Goal: Information Seeking & Learning: Learn about a topic

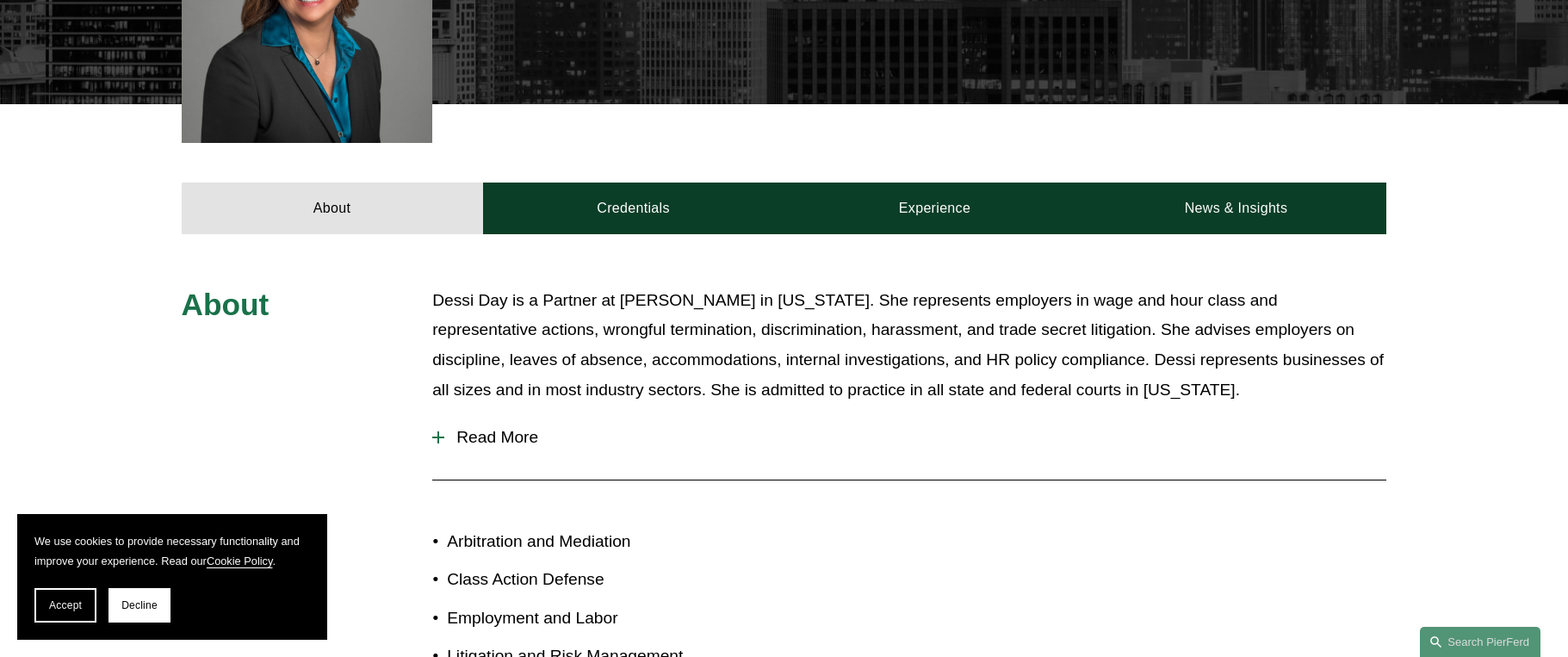
scroll to position [603, 0]
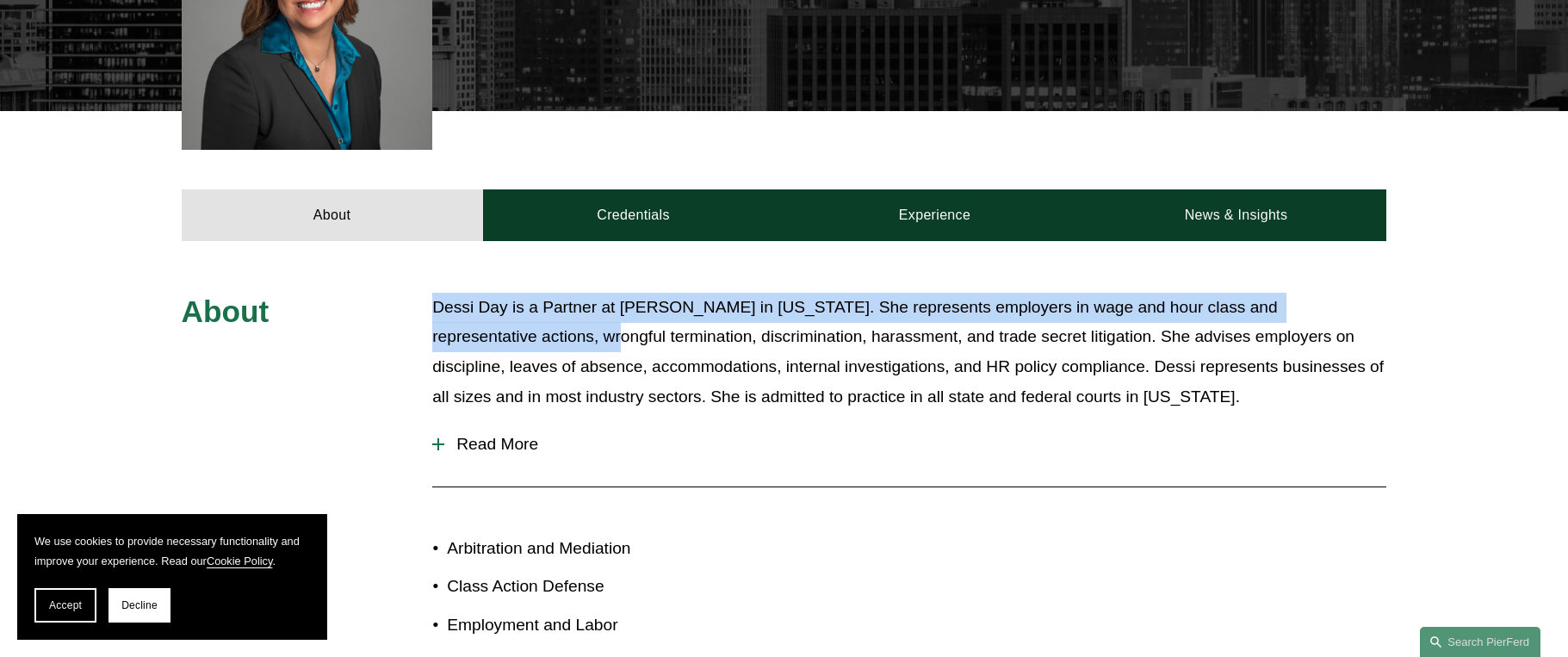
drag, startPoint x: 429, startPoint y: 305, endPoint x: 485, endPoint y: 345, distance: 68.8
click at [485, 345] on div "About Dessi Day is a Partner at Pierson Ferdinand in California. She represents…" at bounding box center [784, 513] width 1568 height 441
copy p "Dessi Day is a Partner at Pierson Ferdinand in California. She represents emplo…"
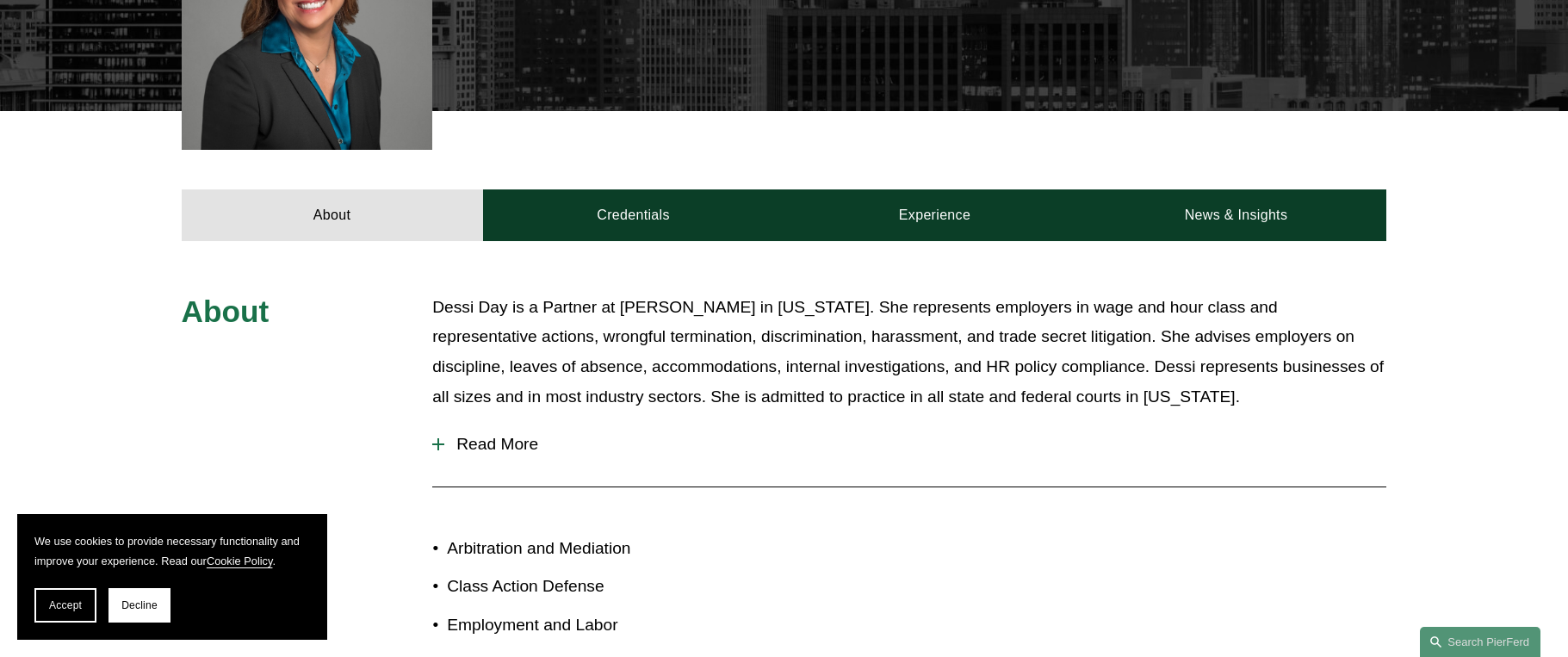
click at [952, 183] on div "About Credentials Experience News & Insights" at bounding box center [784, 175] width 1568 height 129
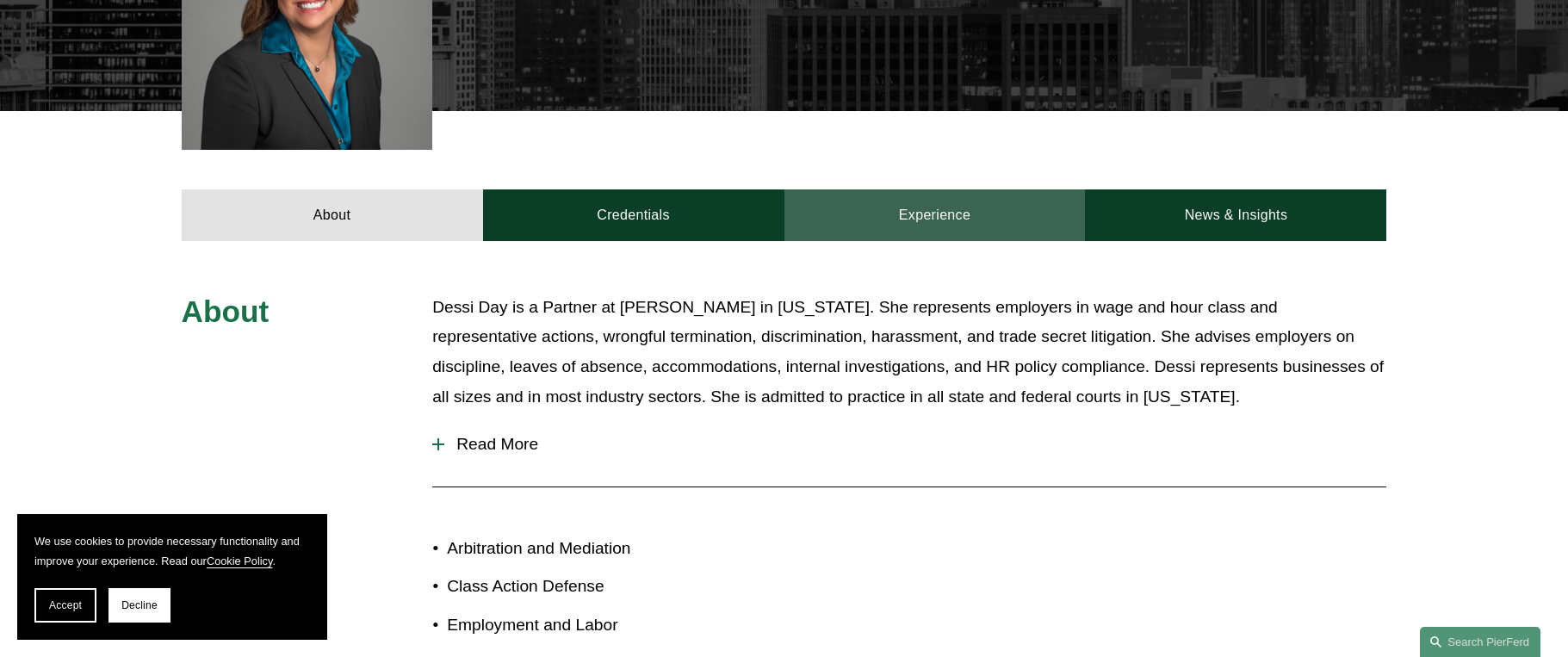
click at [956, 213] on link "Experience" at bounding box center [935, 215] width 301 height 52
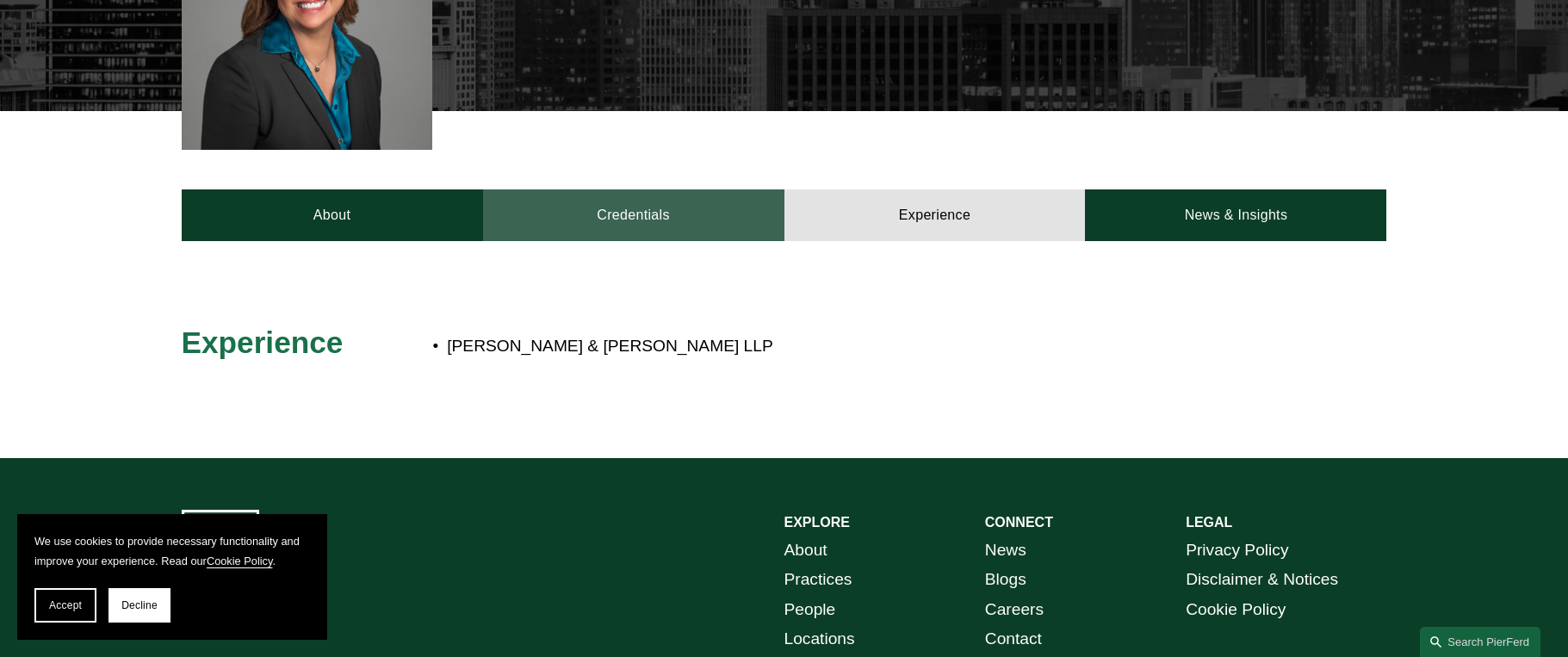
click at [521, 205] on link "Credentials" at bounding box center [633, 215] width 301 height 52
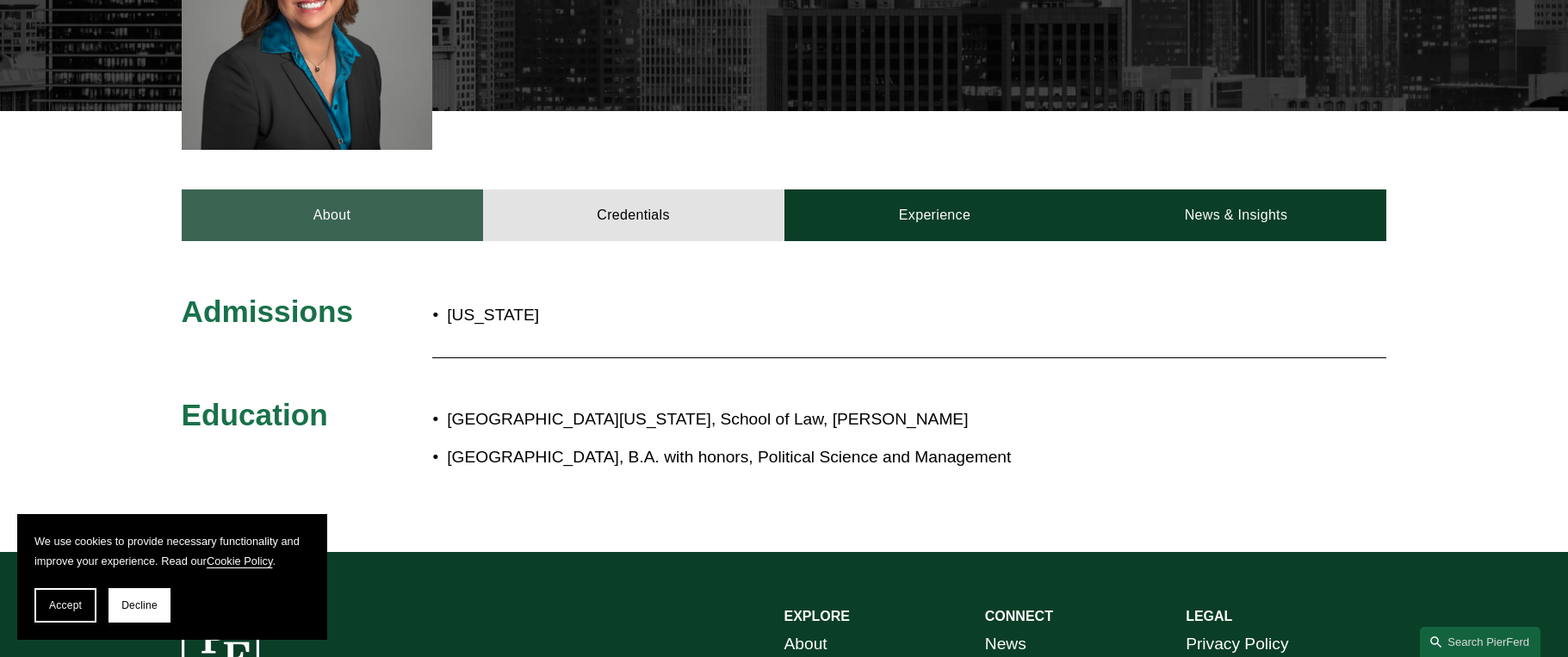
click at [436, 220] on link "About" at bounding box center [332, 215] width 301 height 52
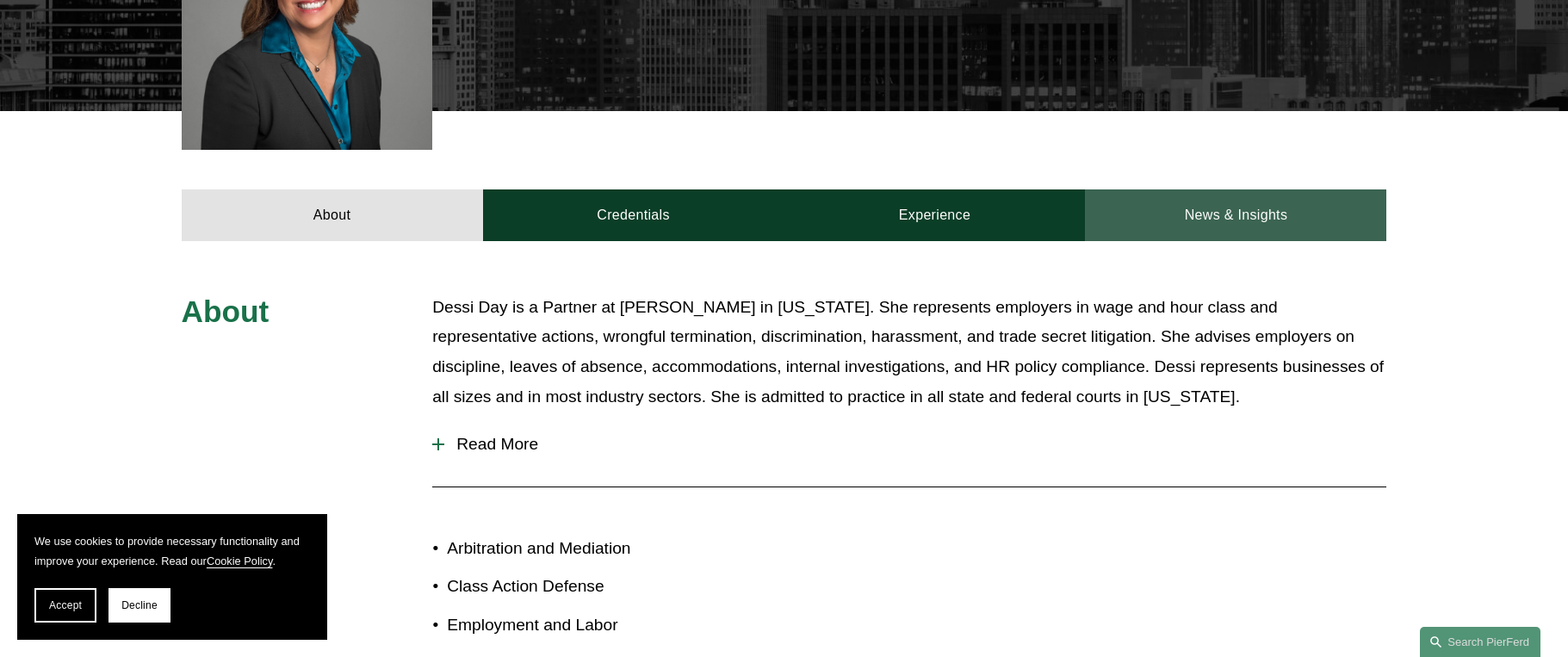
click at [1284, 225] on link "News & Insights" at bounding box center [1236, 215] width 301 height 52
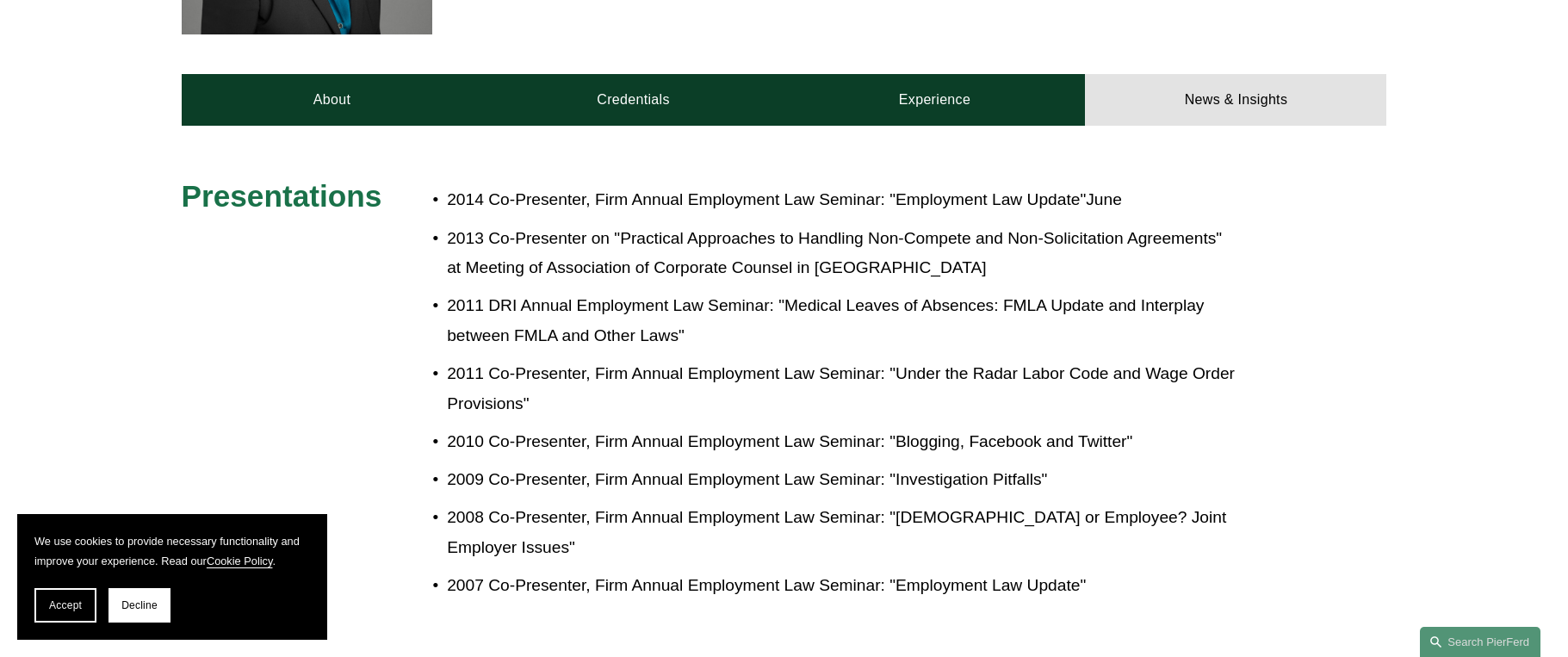
scroll to position [775, 0]
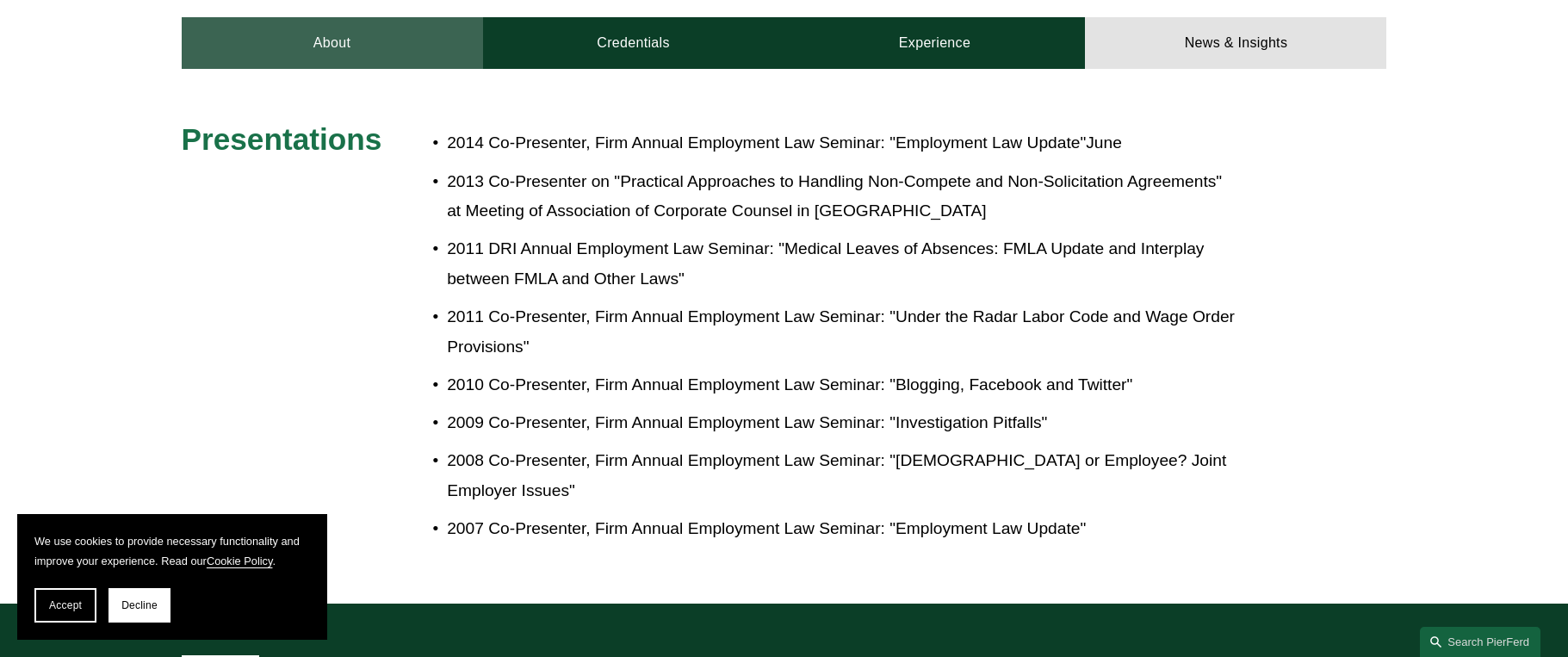
click at [308, 49] on link "About" at bounding box center [332, 43] width 301 height 52
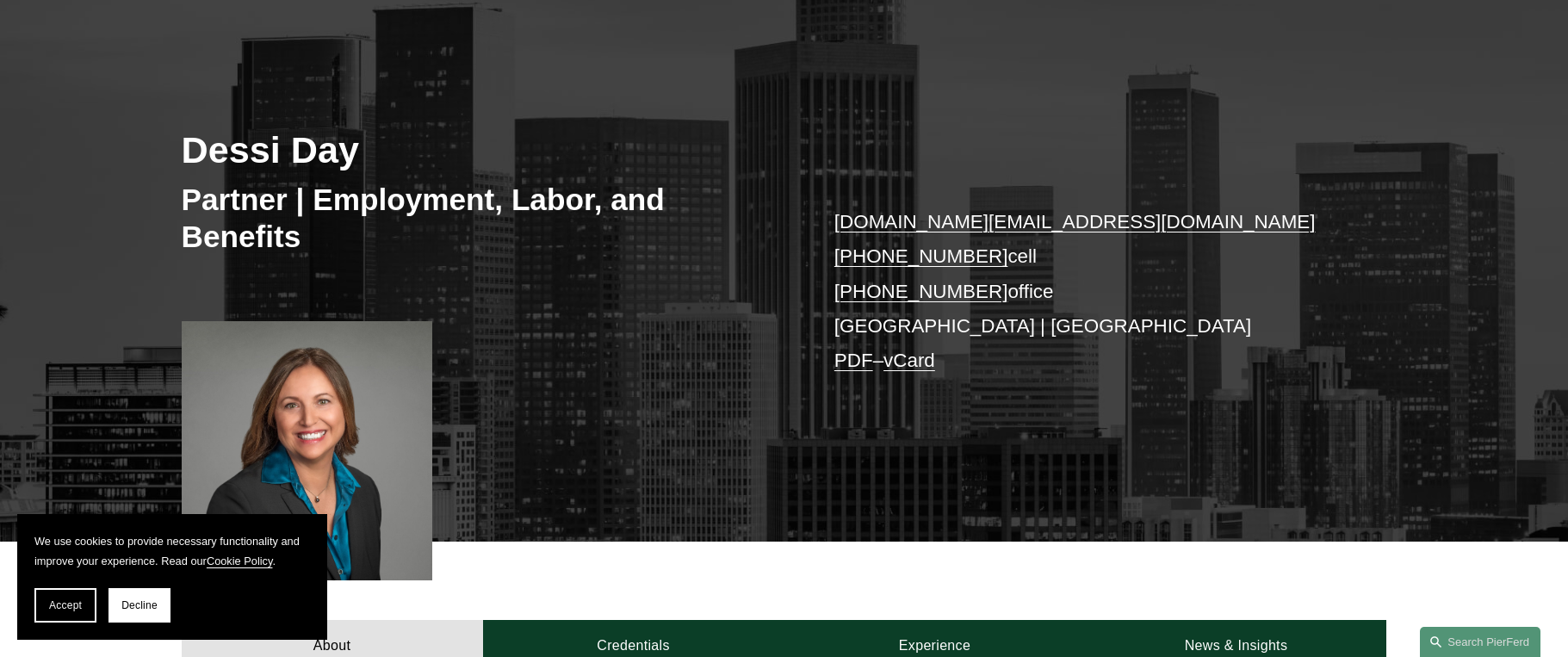
scroll to position [0, 0]
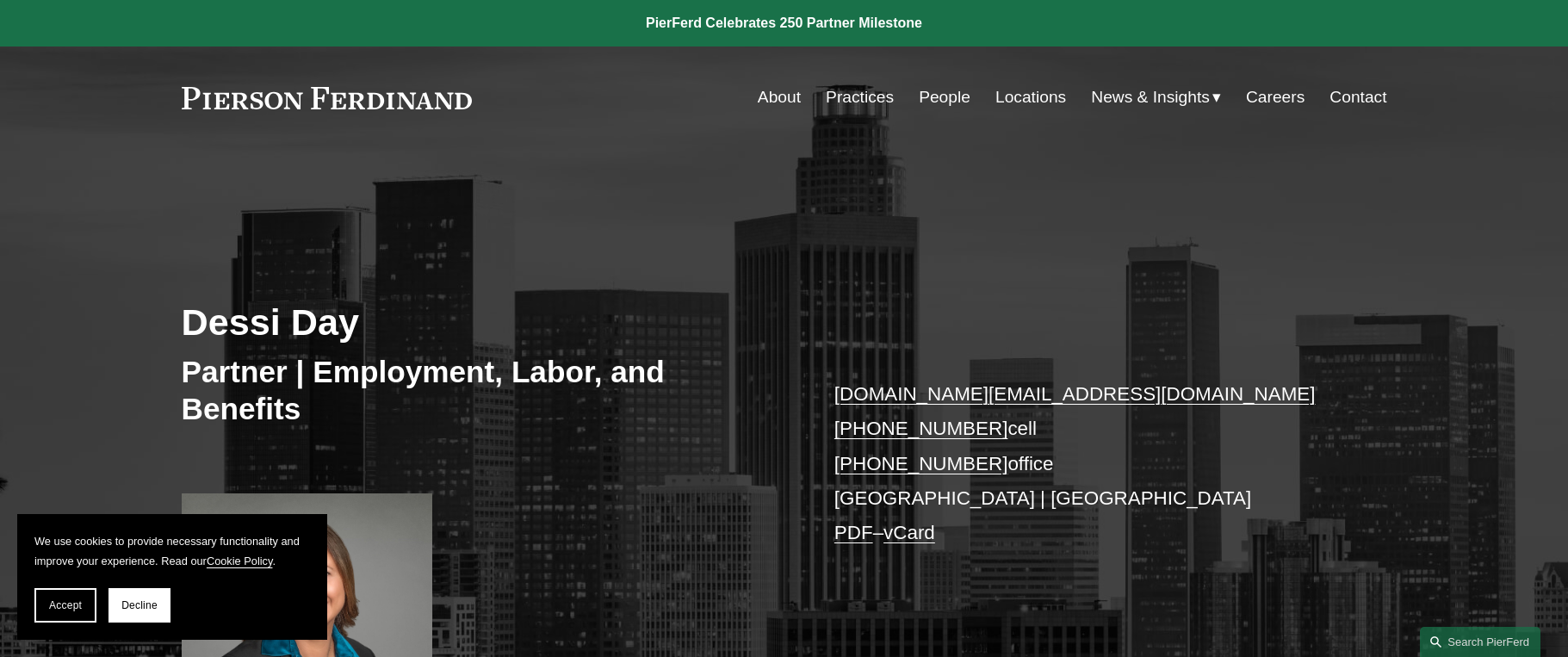
click at [875, 100] on link "Practices" at bounding box center [860, 96] width 68 height 32
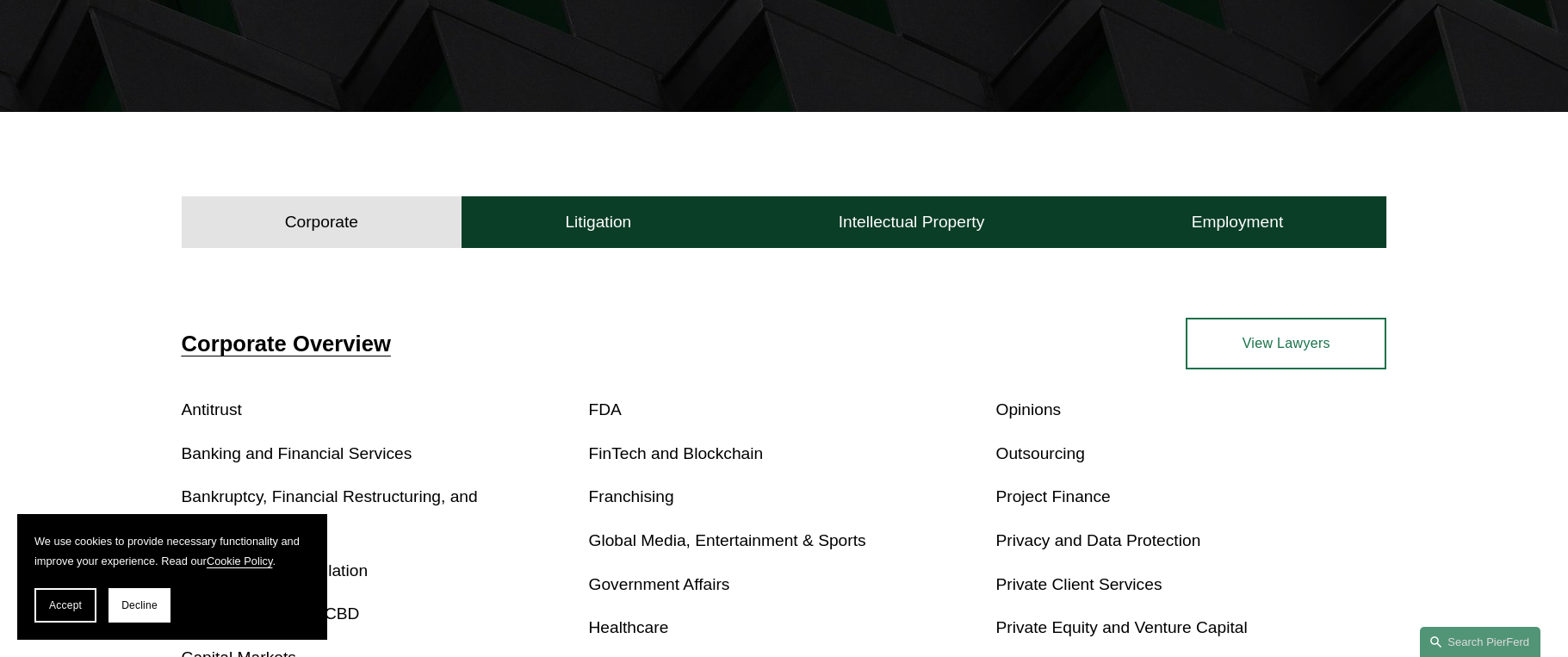
scroll to position [431, 0]
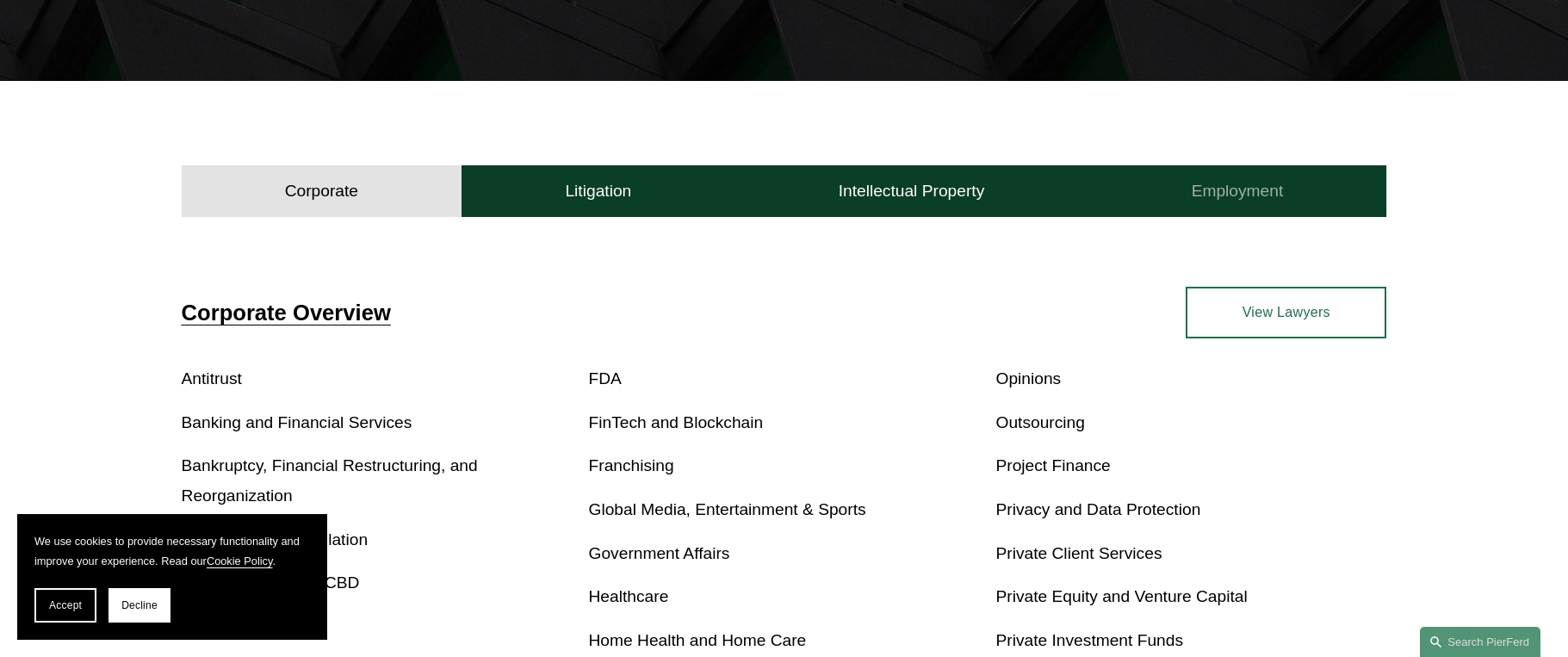
click at [1253, 213] on button "Employment" at bounding box center [1237, 191] width 299 height 52
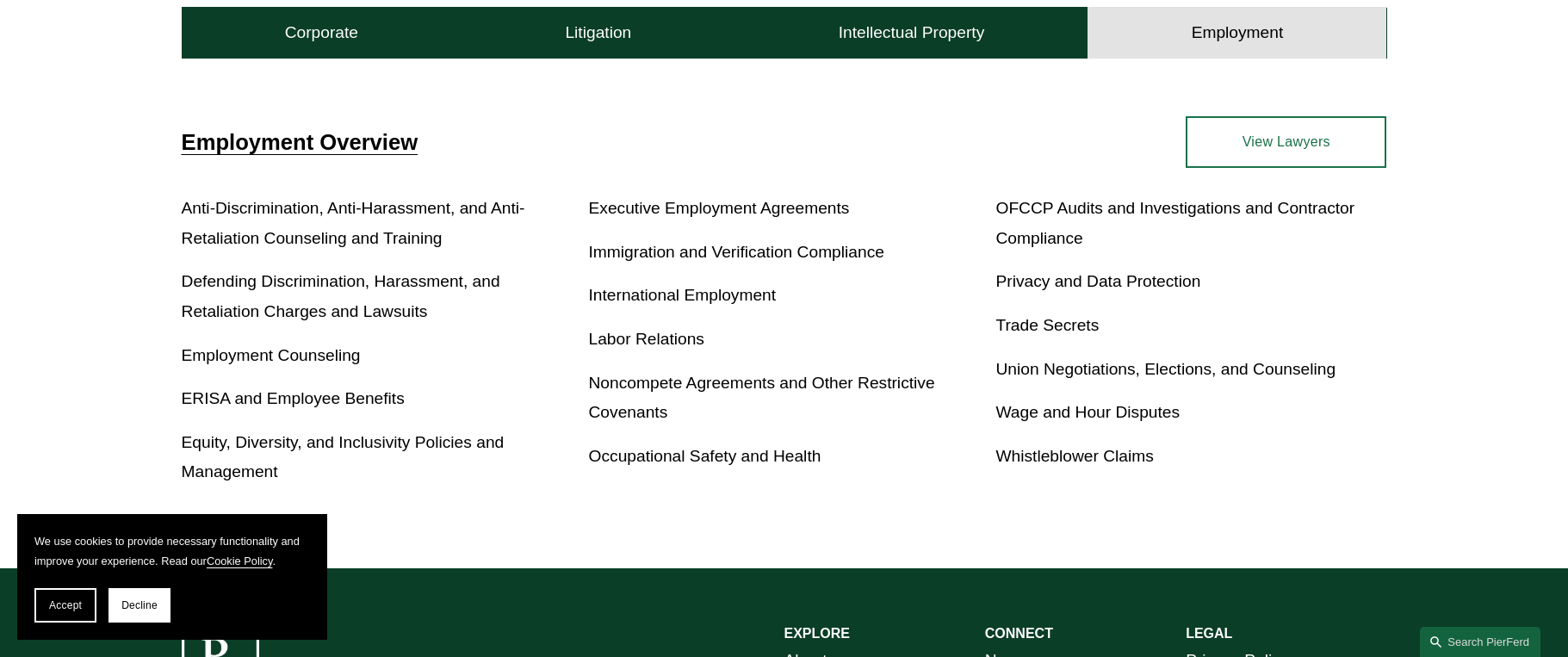
scroll to position [603, 0]
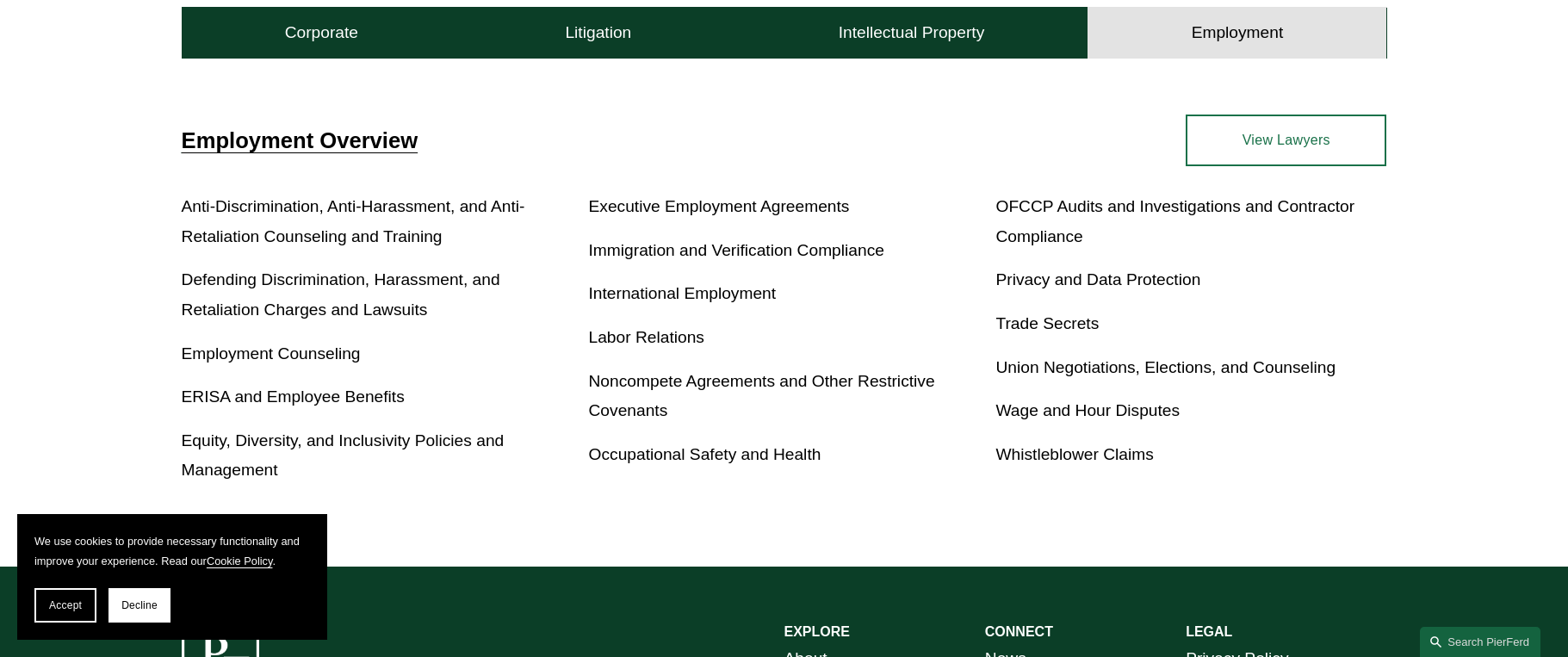
click at [1109, 416] on link "Wage and Hour Disputes" at bounding box center [1087, 410] width 184 height 18
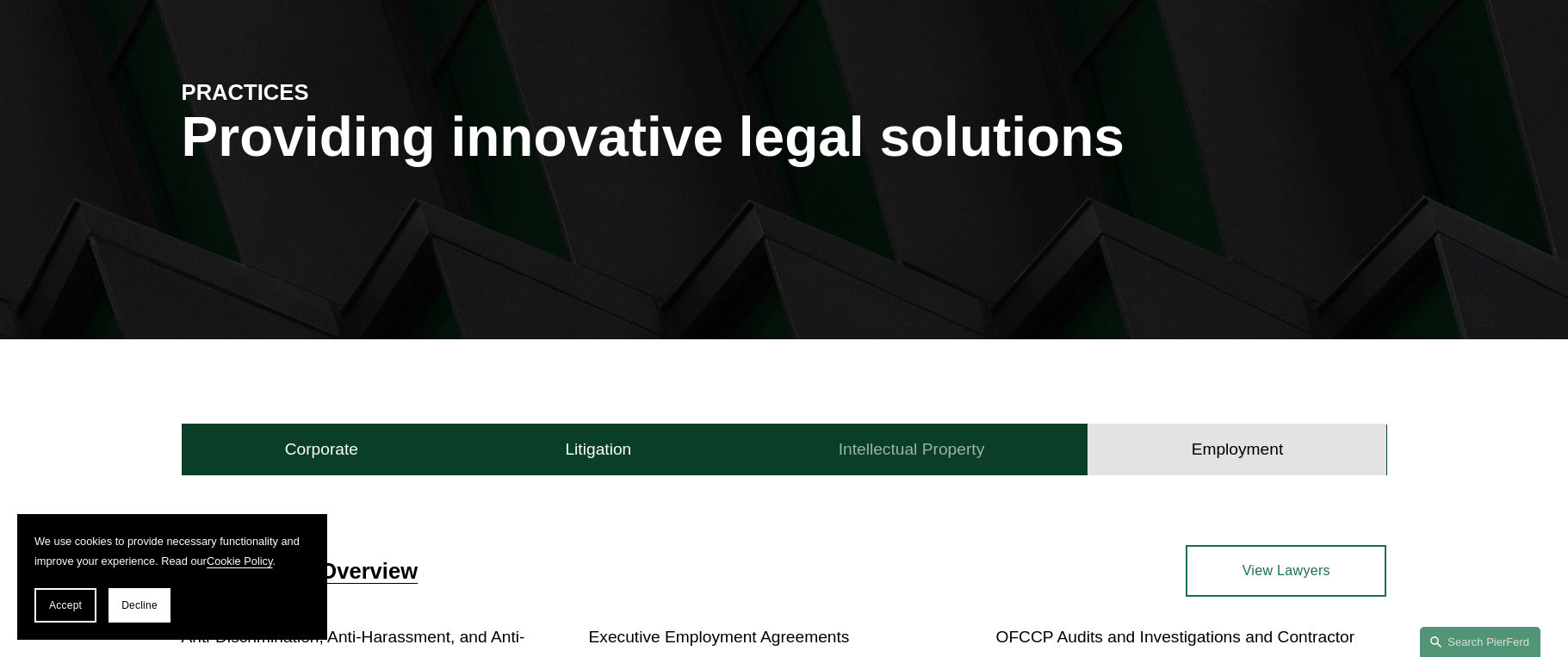
scroll to position [0, 0]
